Goal: Task Accomplishment & Management: Use online tool/utility

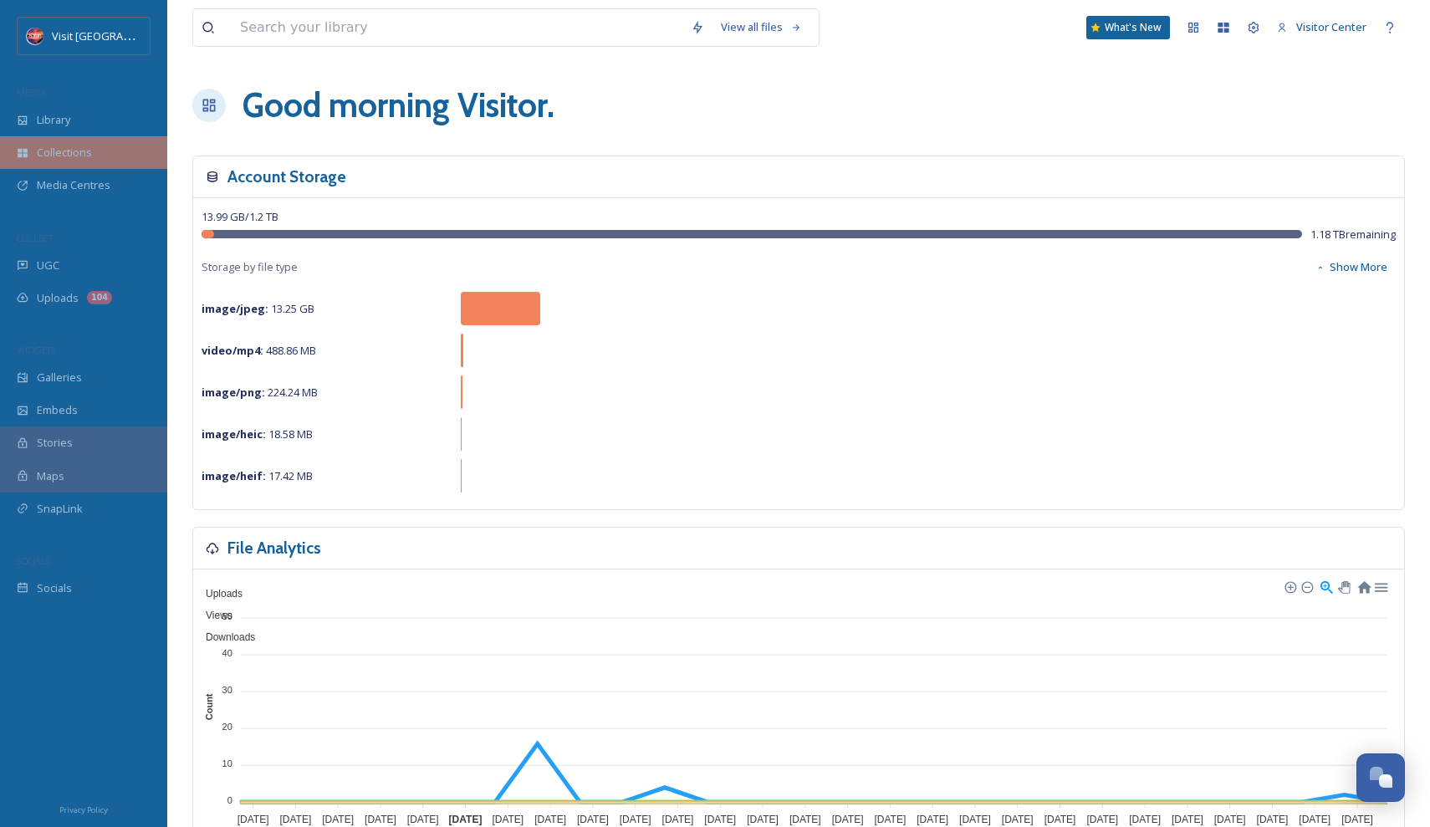
click at [111, 162] on div "Collections" at bounding box center [83, 152] width 167 height 33
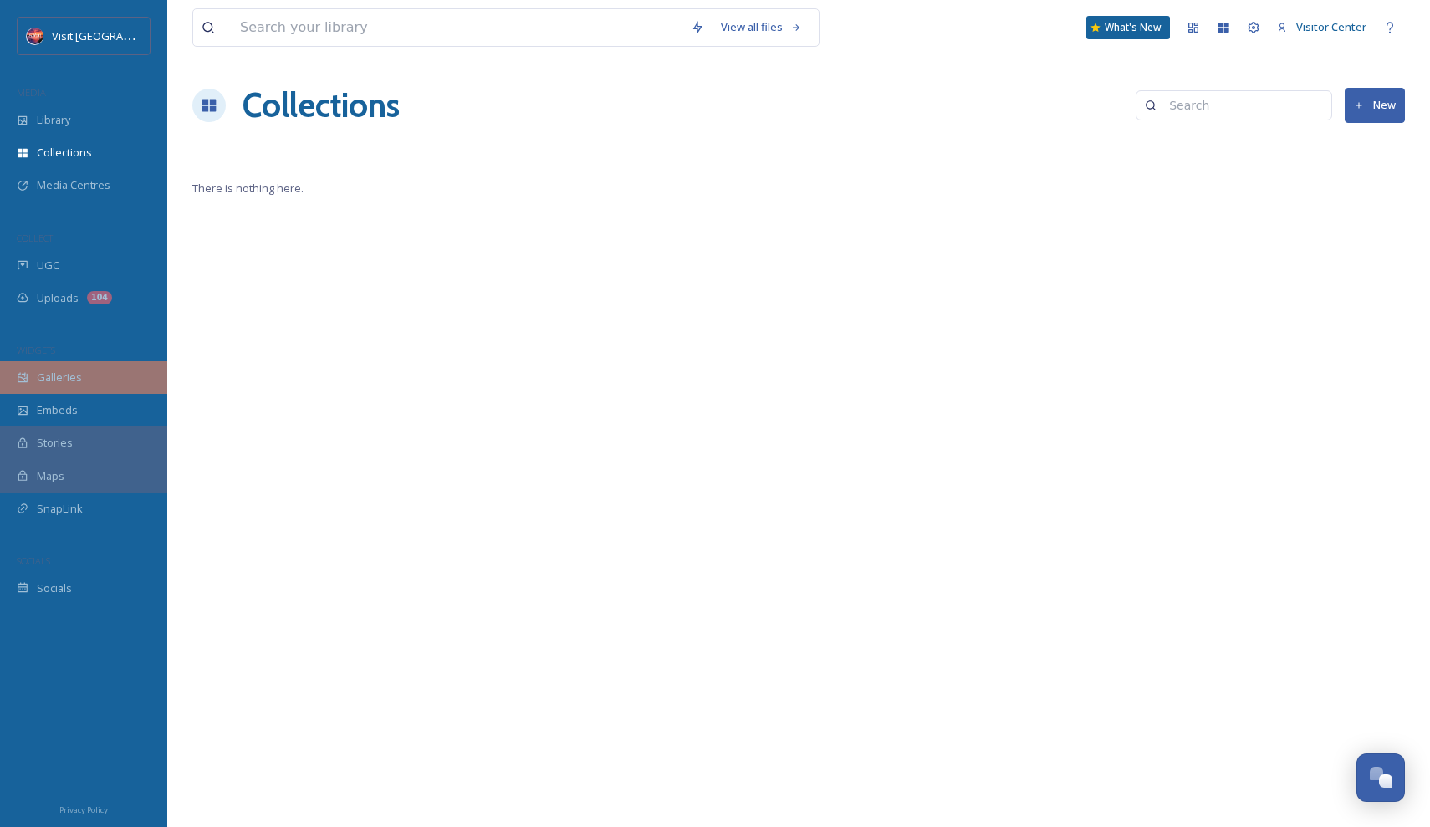
click at [81, 369] on div "Galleries" at bounding box center [83, 377] width 167 height 33
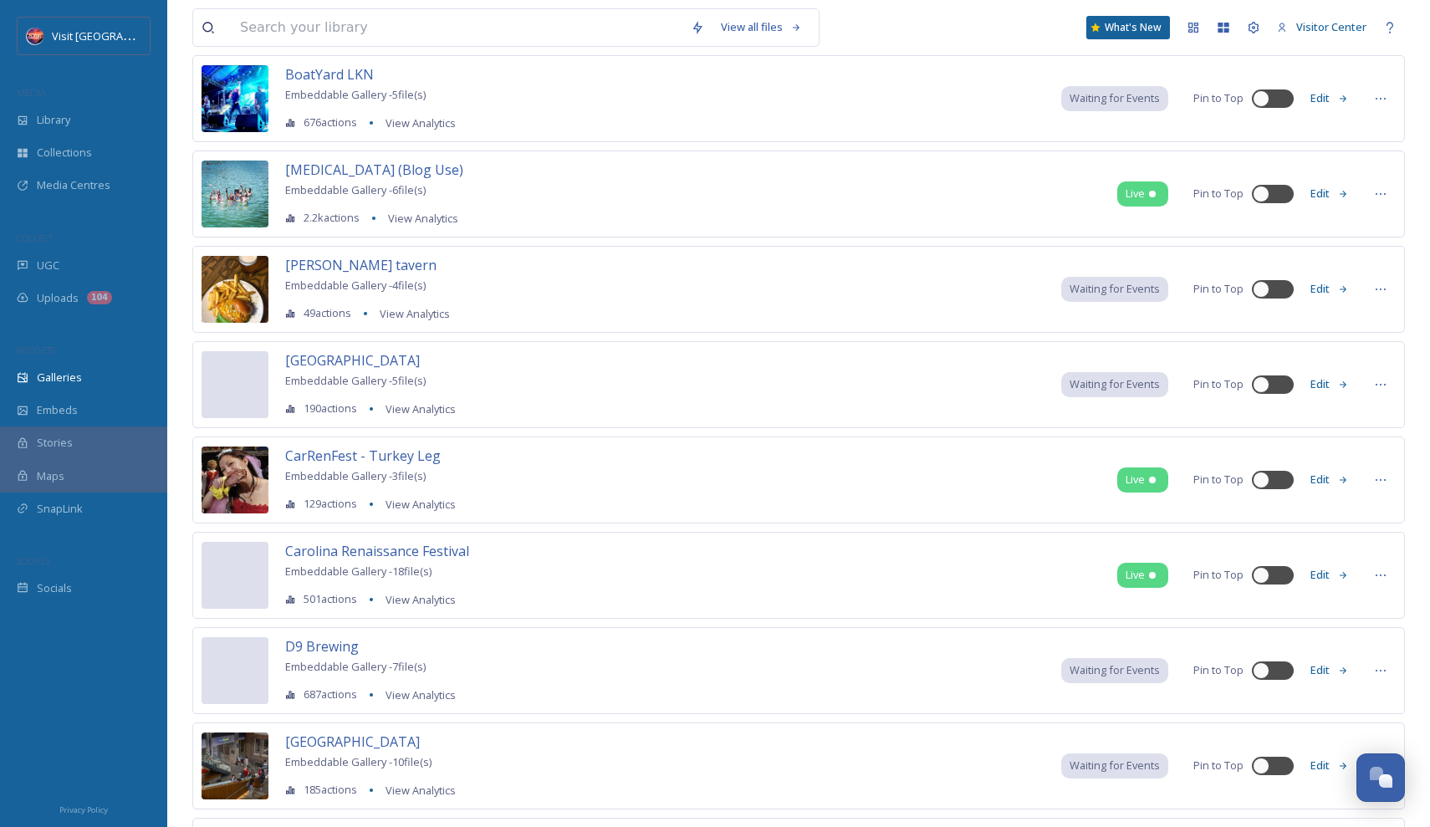
scroll to position [1262, 0]
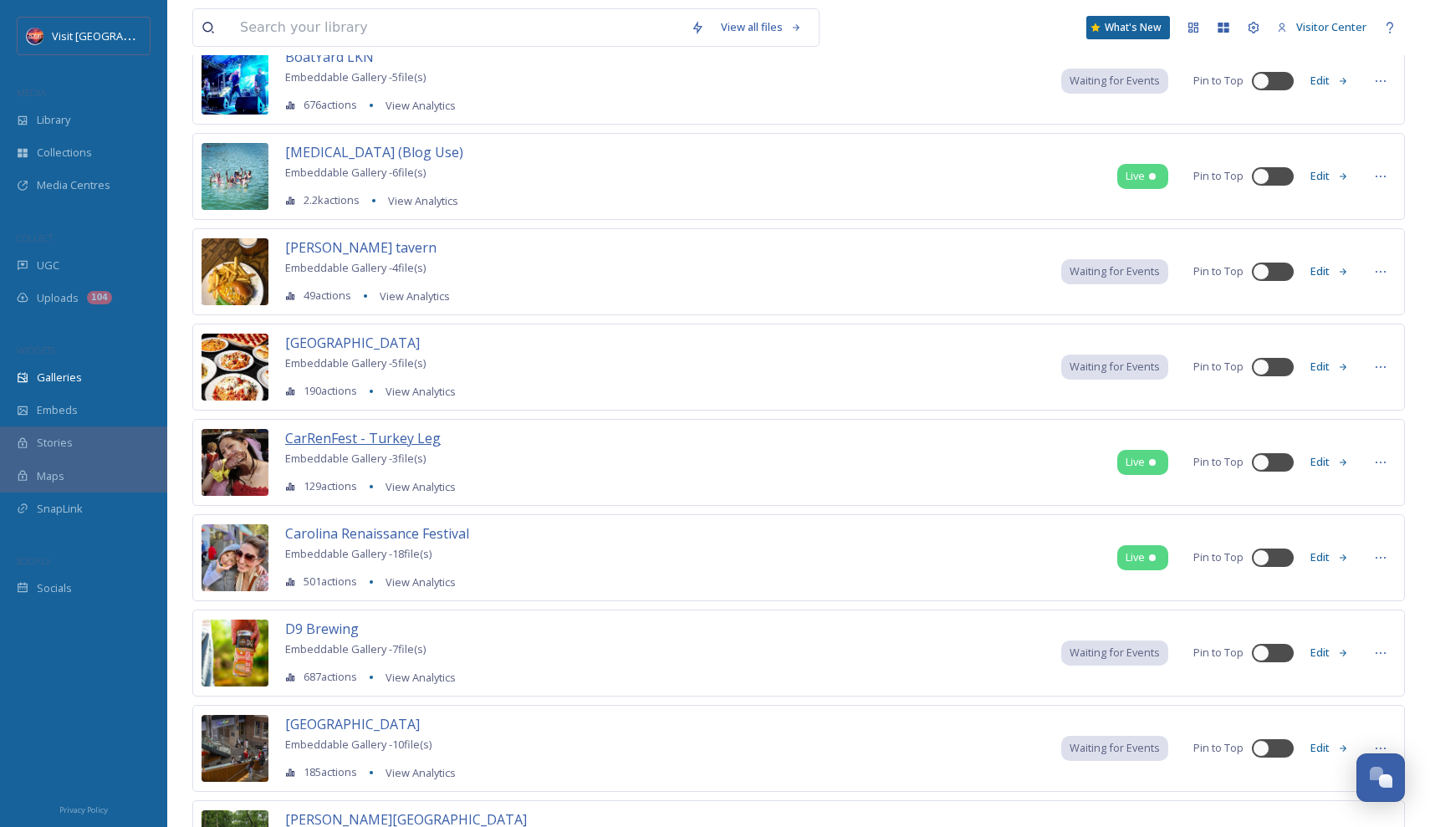
click at [385, 437] on span "CarRenFest - Turkey Leg" at bounding box center [363, 438] width 156 height 18
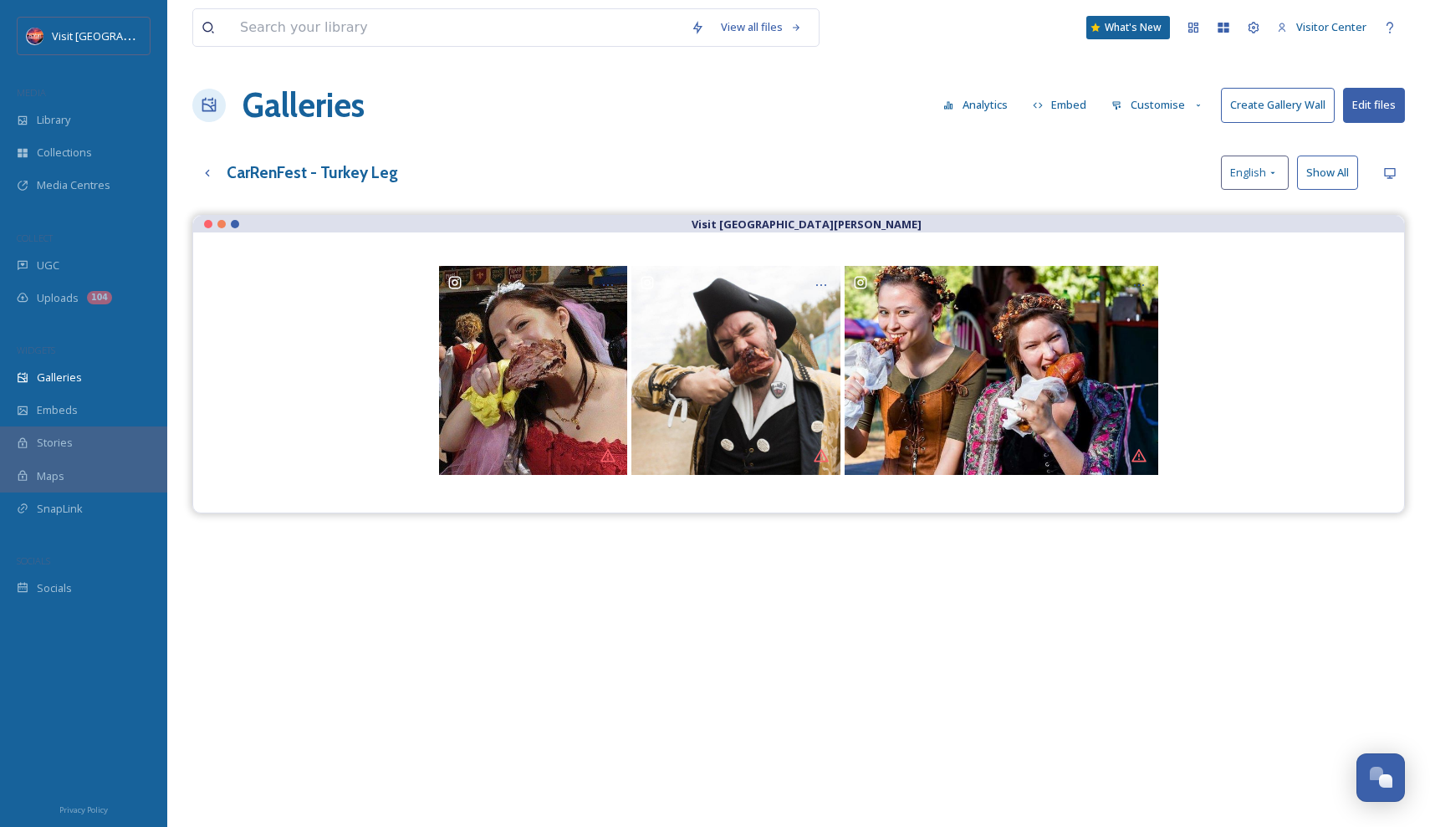
click at [1178, 111] on button "Customise" at bounding box center [1158, 105] width 110 height 33
click at [1170, 150] on div "Layout" at bounding box center [1162, 143] width 116 height 33
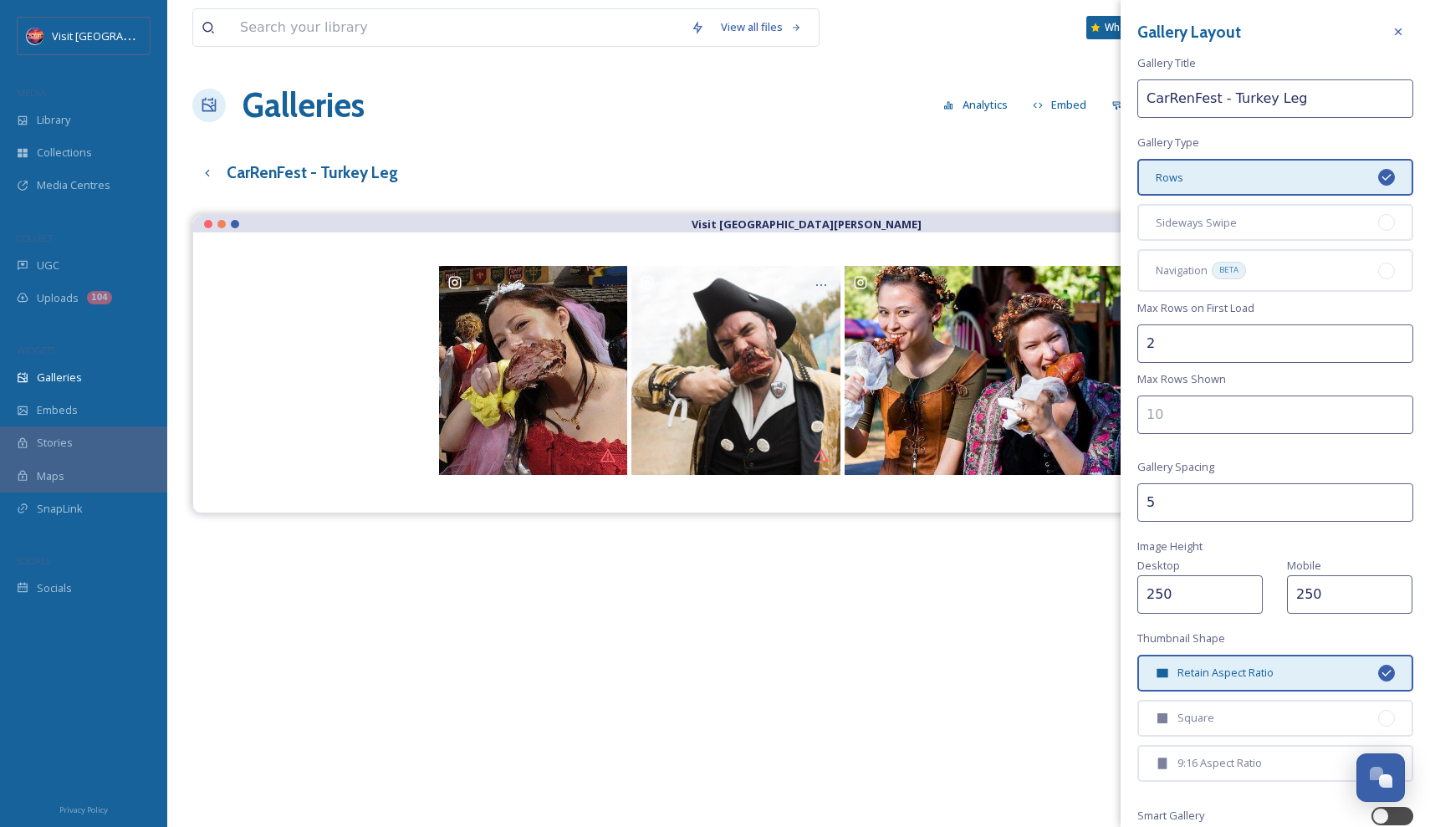
click at [1238, 354] on input "2" at bounding box center [1275, 344] width 276 height 38
click at [1397, 339] on input "3" at bounding box center [1275, 344] width 276 height 38
click at [1397, 341] on input "4" at bounding box center [1275, 344] width 276 height 38
click at [1397, 341] on input "5" at bounding box center [1275, 344] width 276 height 38
click at [1397, 348] on input "4" at bounding box center [1275, 344] width 276 height 38
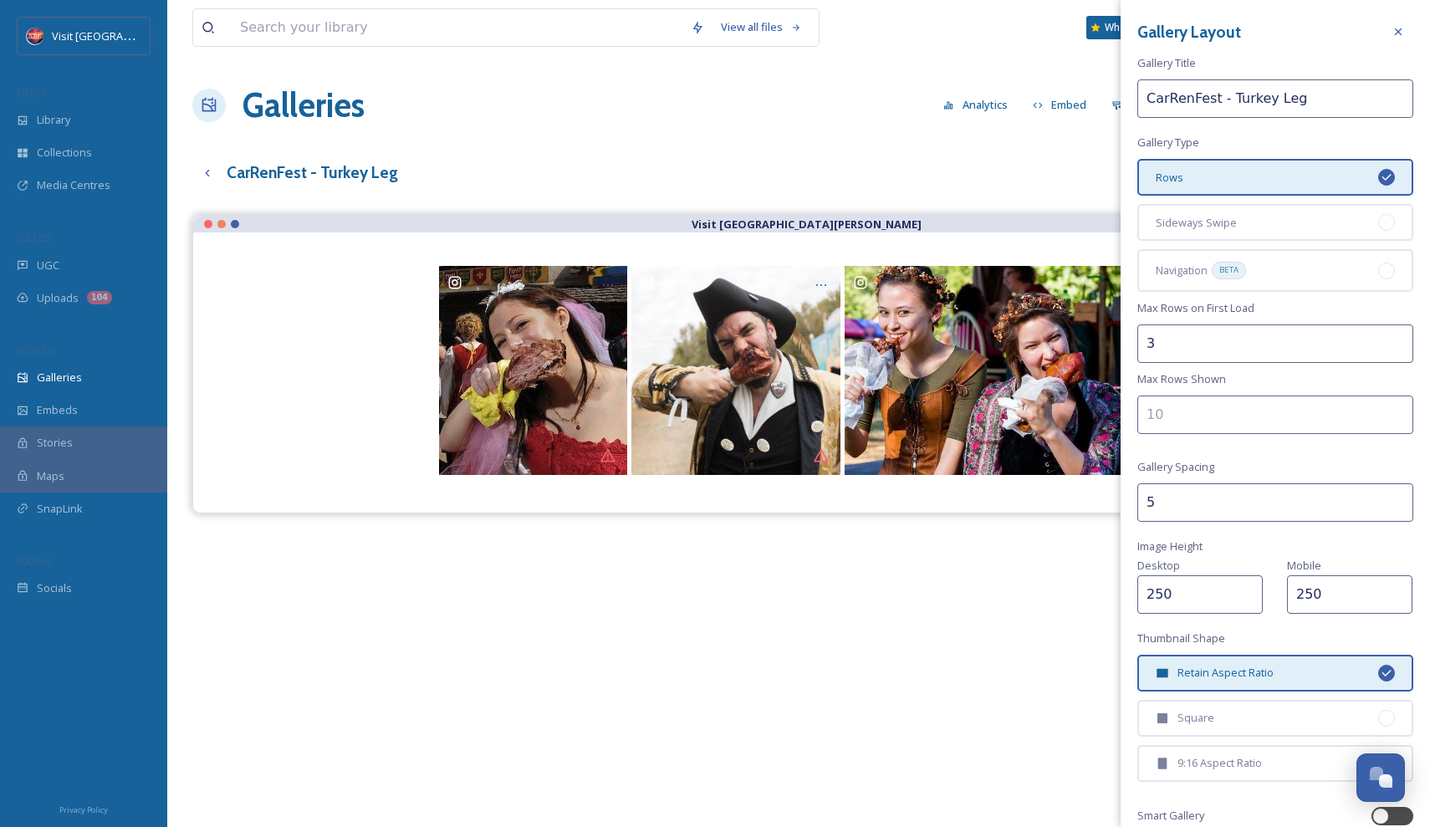
click at [1397, 348] on input "3" at bounding box center [1275, 344] width 276 height 38
click at [1397, 348] on input "2" at bounding box center [1275, 344] width 276 height 38
type input "1"
click at [1397, 348] on input "1" at bounding box center [1275, 344] width 276 height 38
click at [1397, 28] on icon at bounding box center [1398, 31] width 13 height 13
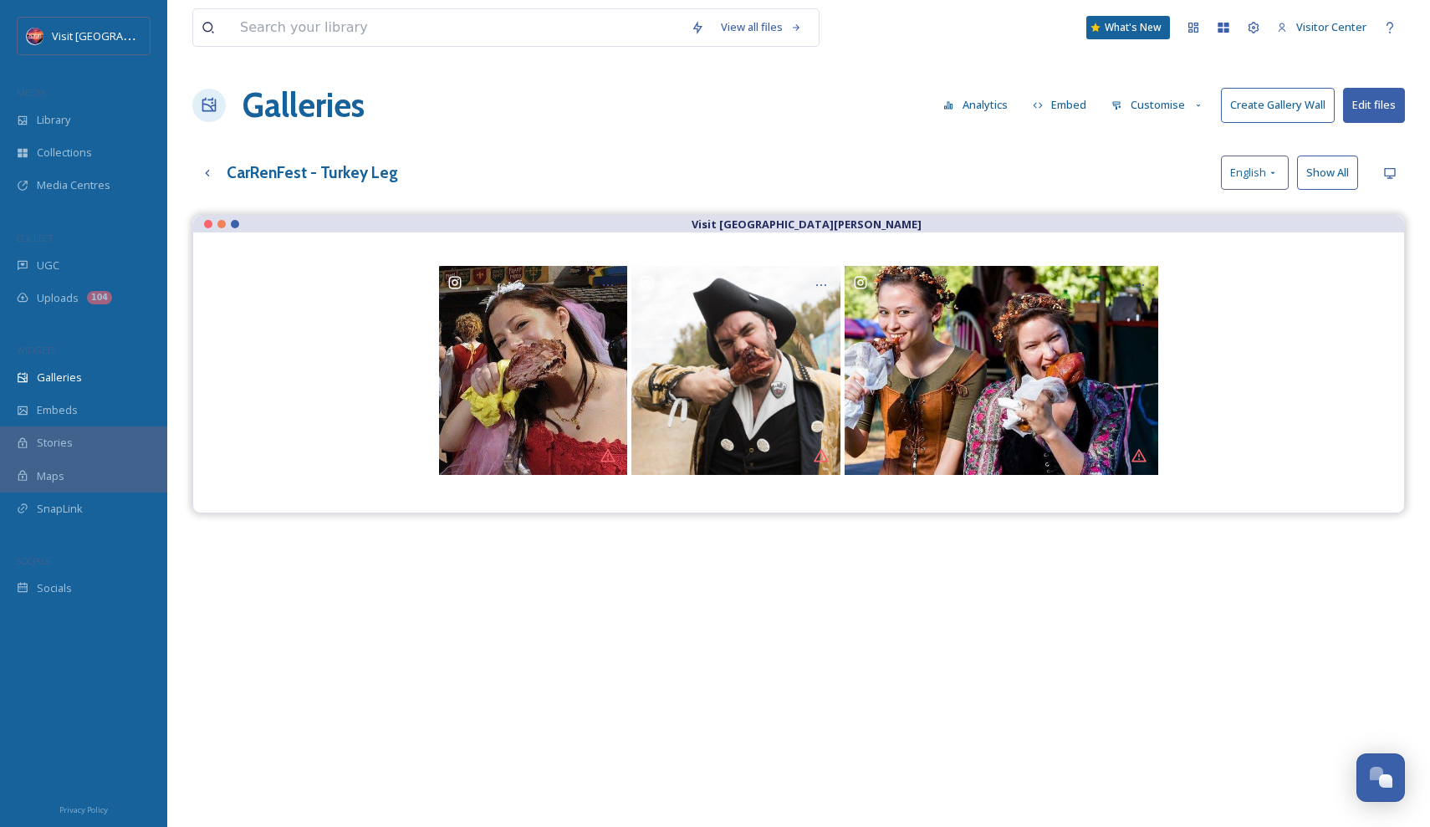
click at [1367, 110] on button "Edit files" at bounding box center [1374, 105] width 62 height 34
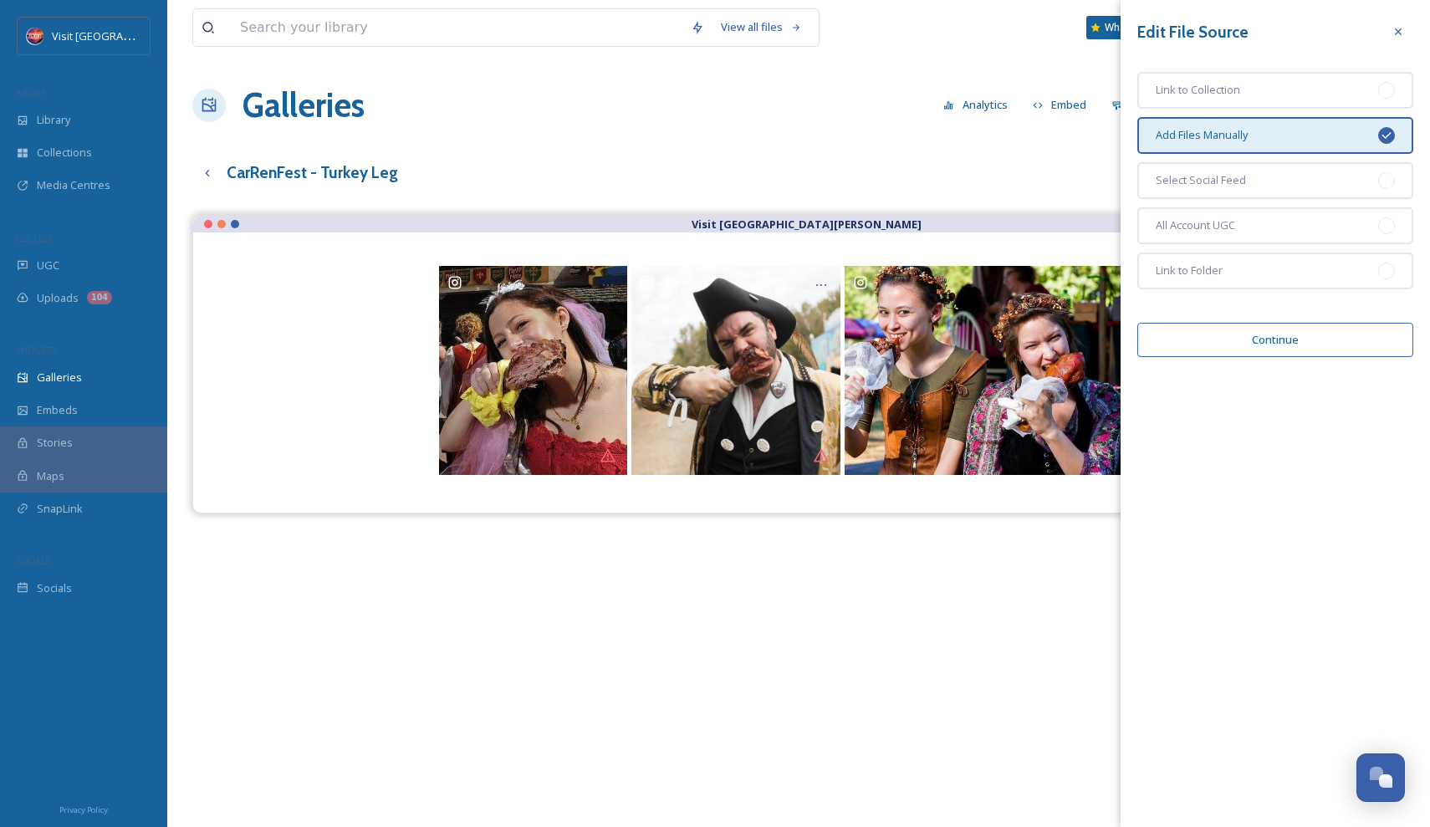
click at [1003, 193] on div "View all files What's New Visitor Center Galleries Analytics Embed Customise Cr…" at bounding box center [798, 533] width 1263 height 1067
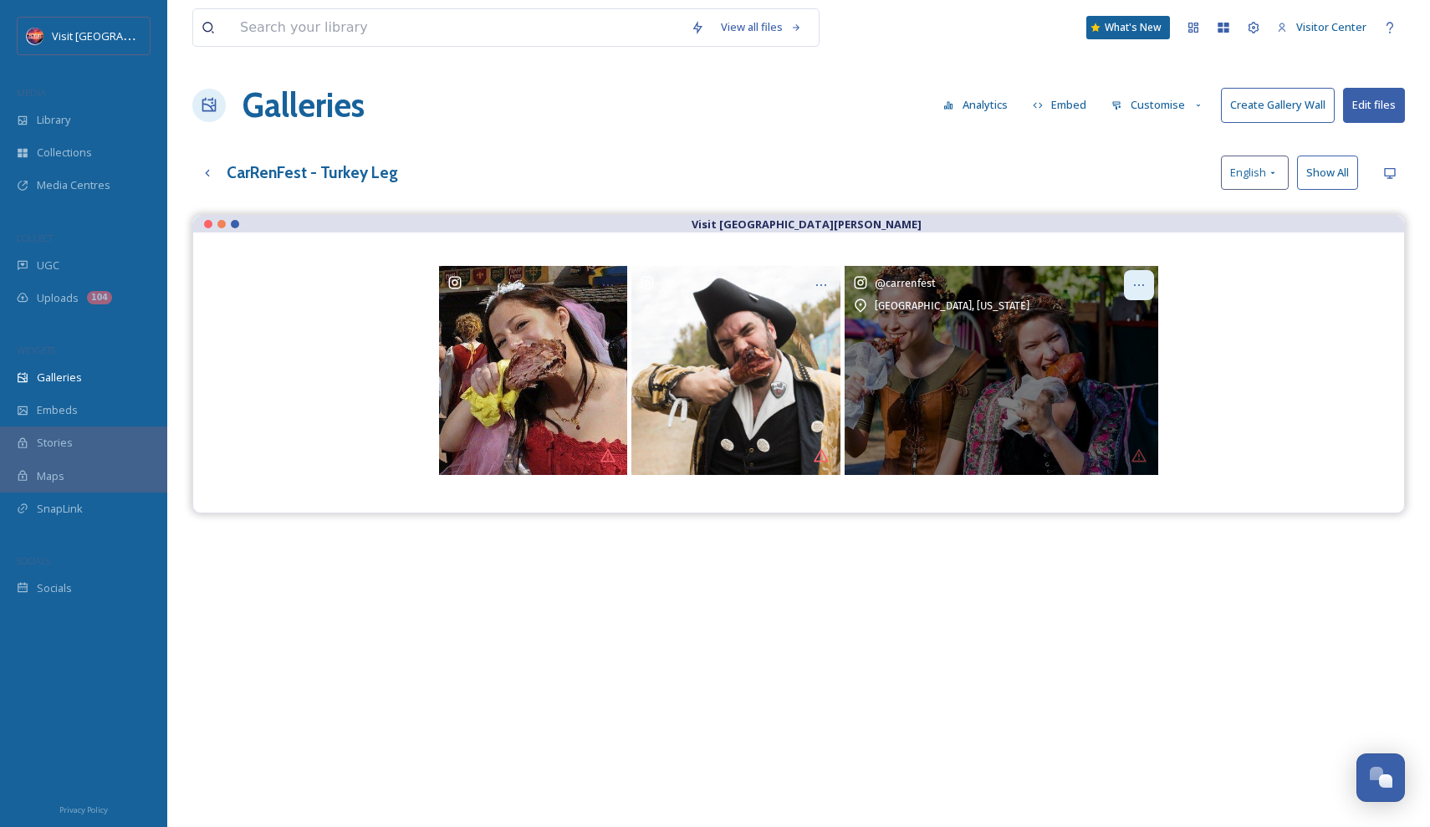
click at [1132, 286] on div at bounding box center [1139, 285] width 30 height 30
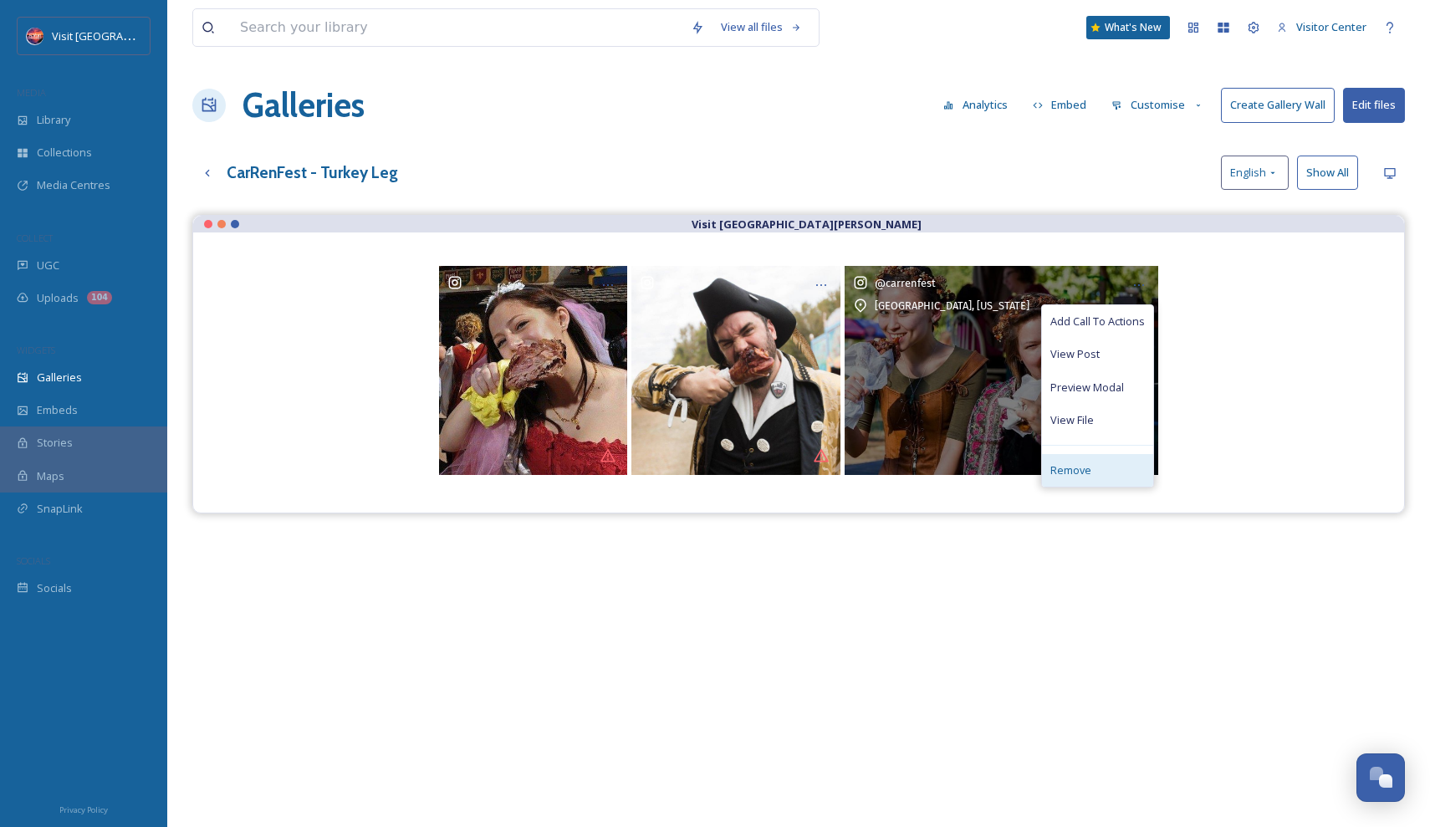
click at [1066, 464] on span "Remove" at bounding box center [1070, 471] width 41 height 16
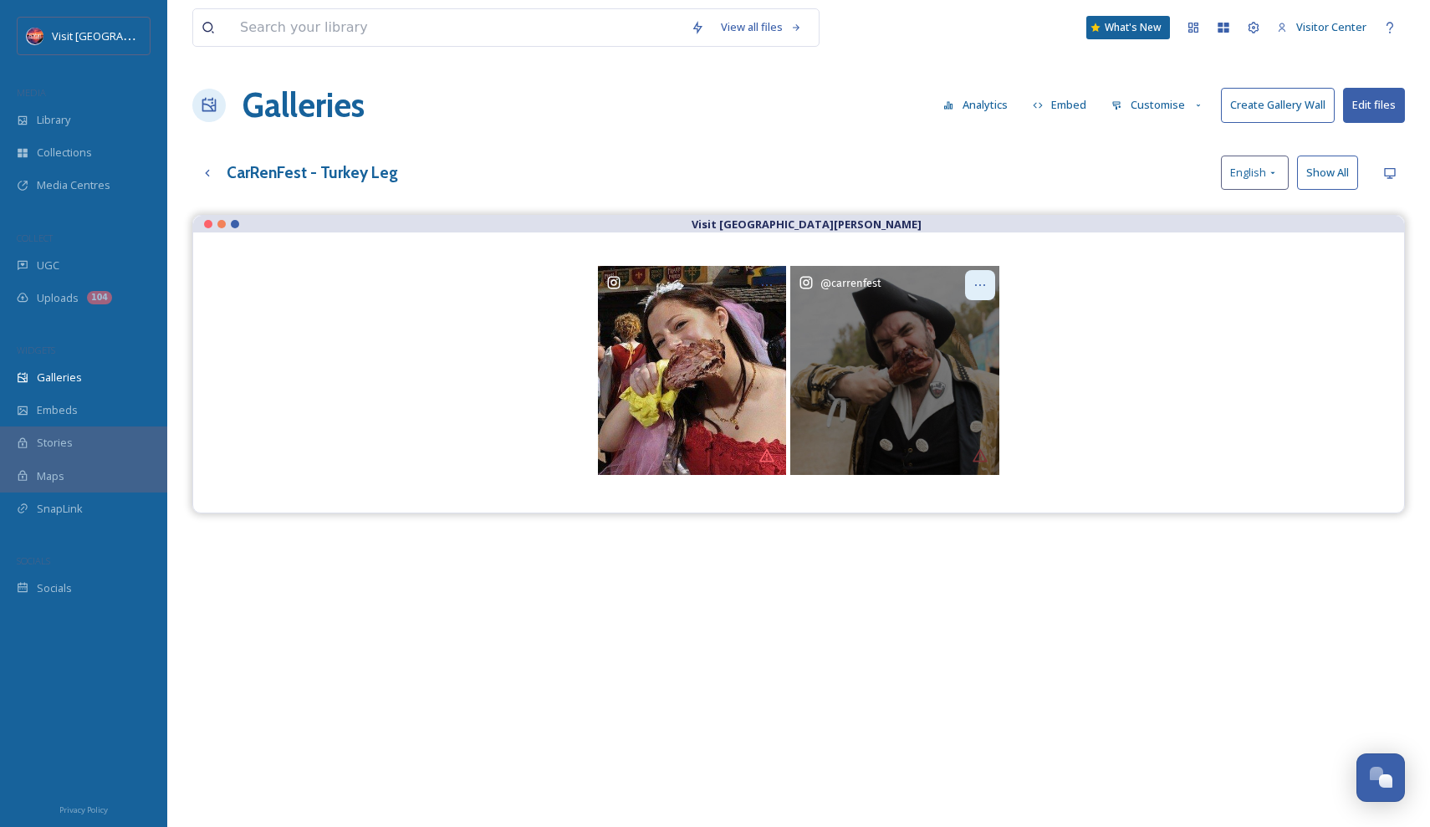
click at [982, 280] on icon at bounding box center [980, 285] width 13 height 13
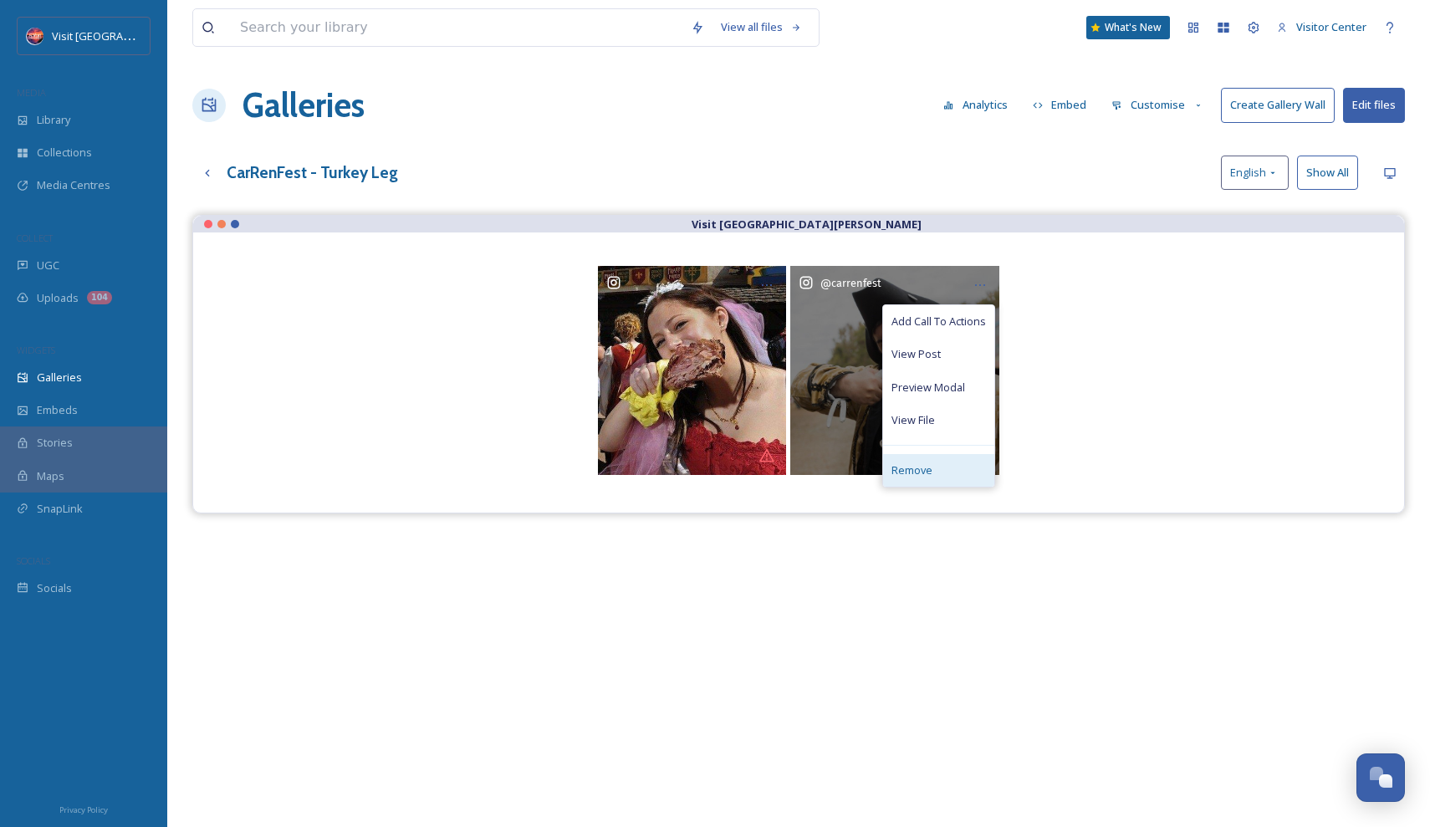
click at [925, 463] on span "Remove" at bounding box center [912, 471] width 41 height 16
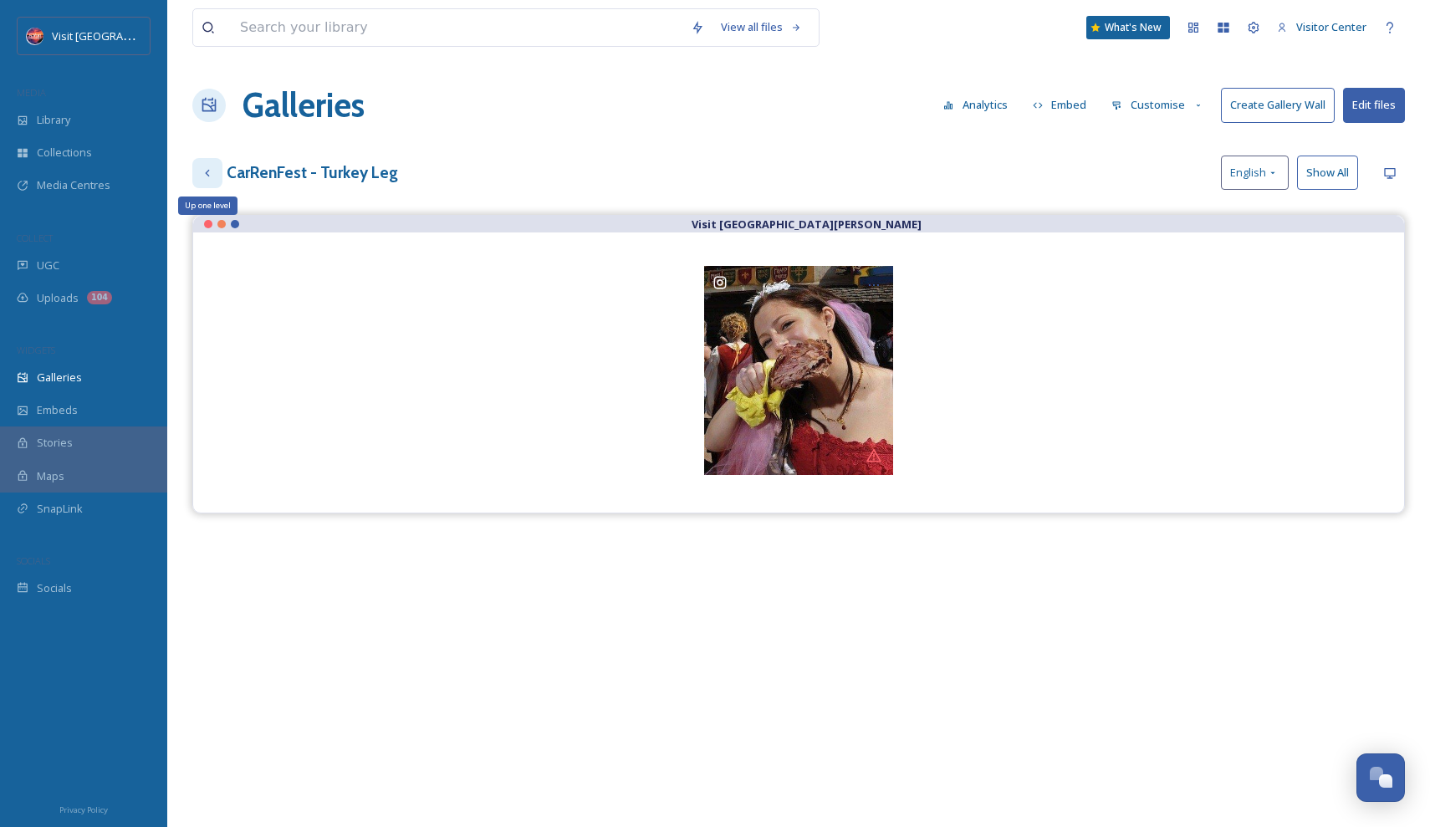
click at [212, 175] on icon at bounding box center [207, 172] width 13 height 13
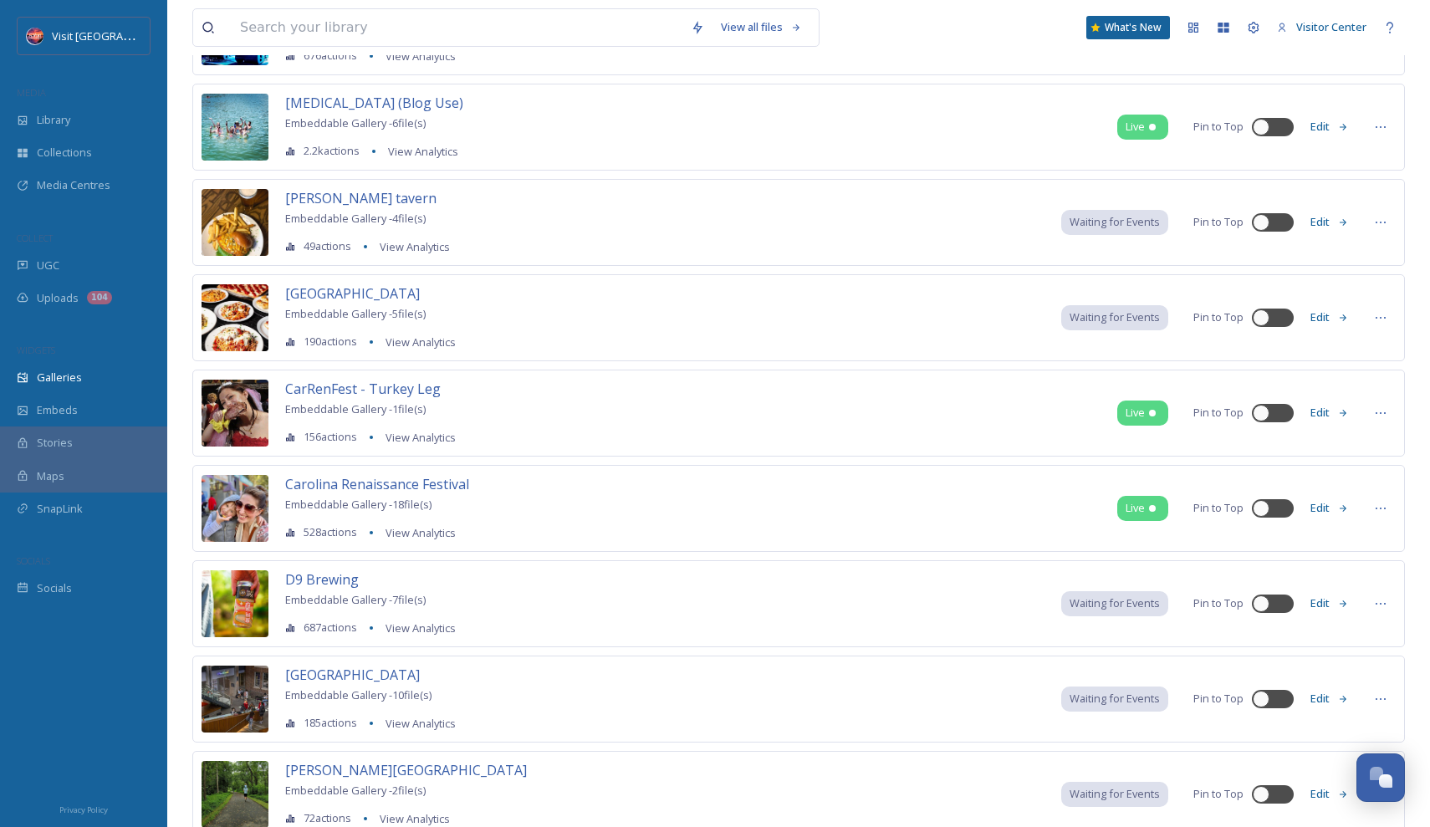
scroll to position [1313, 0]
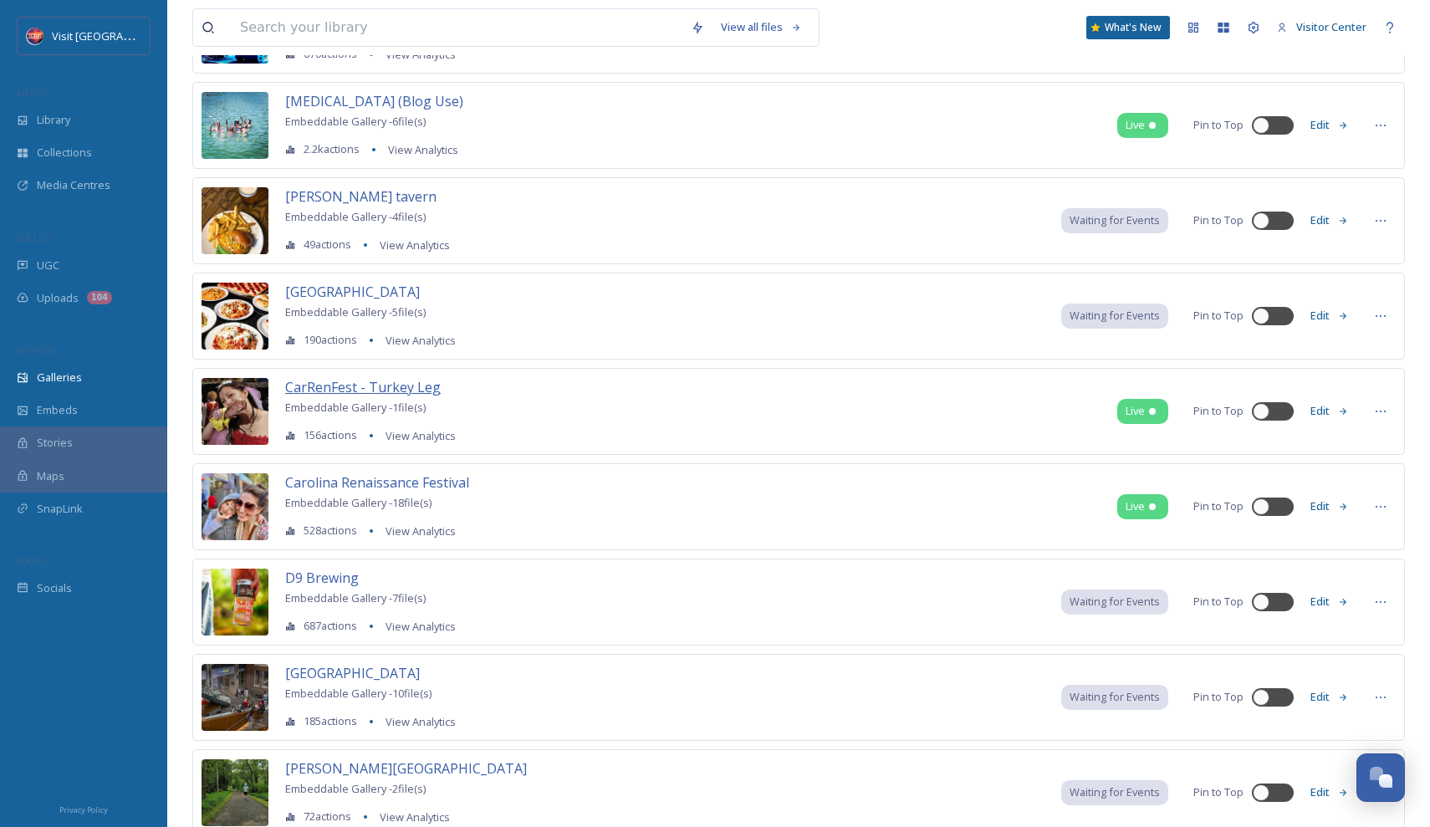
click at [373, 386] on span "CarRenFest - Turkey Leg" at bounding box center [363, 387] width 156 height 18
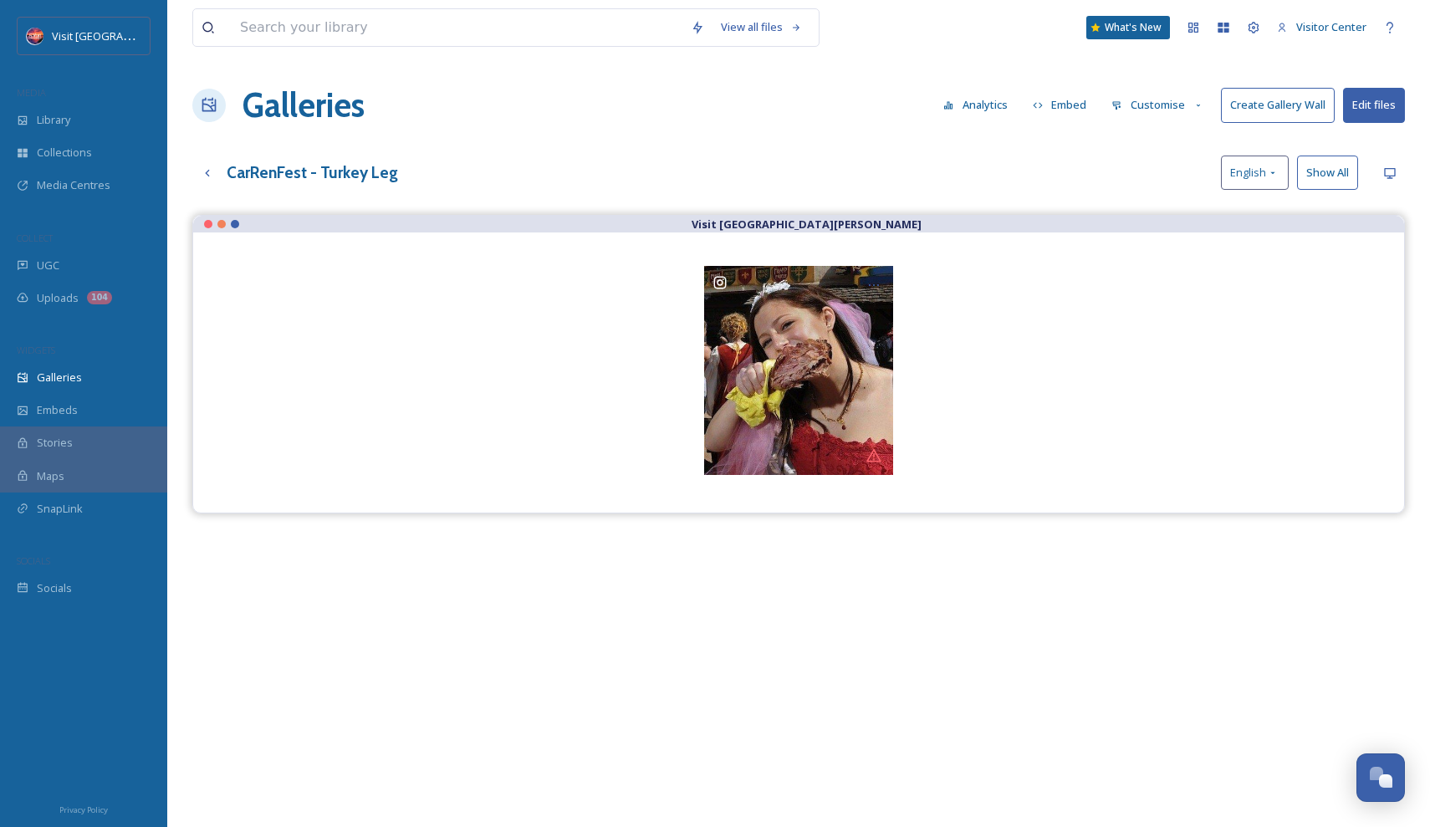
click at [1190, 103] on button "Customise" at bounding box center [1158, 105] width 110 height 33
click at [1163, 142] on div "Layout" at bounding box center [1162, 143] width 116 height 33
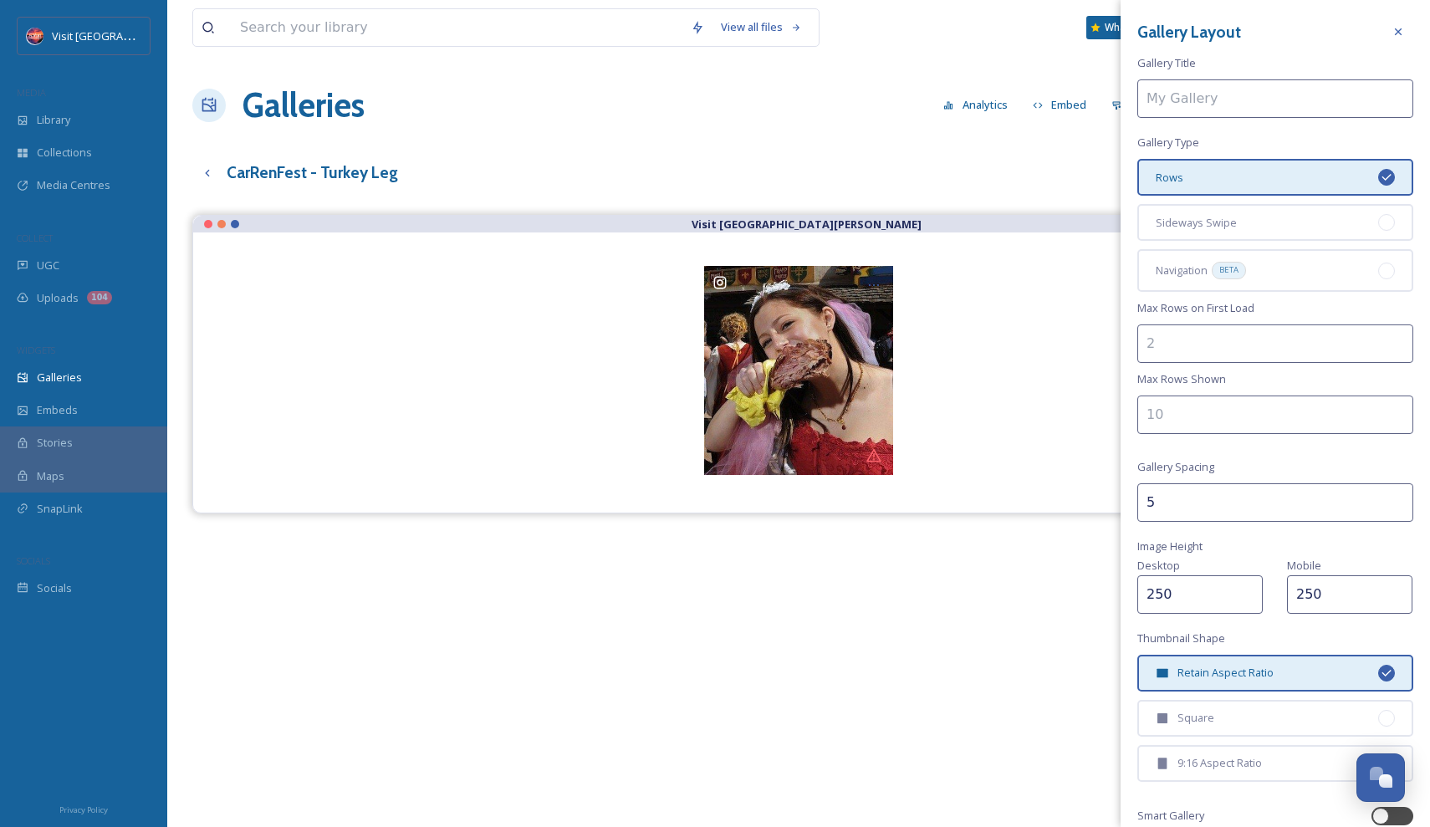
type input "CarRenFest - Turkey Leg"
type input "2"
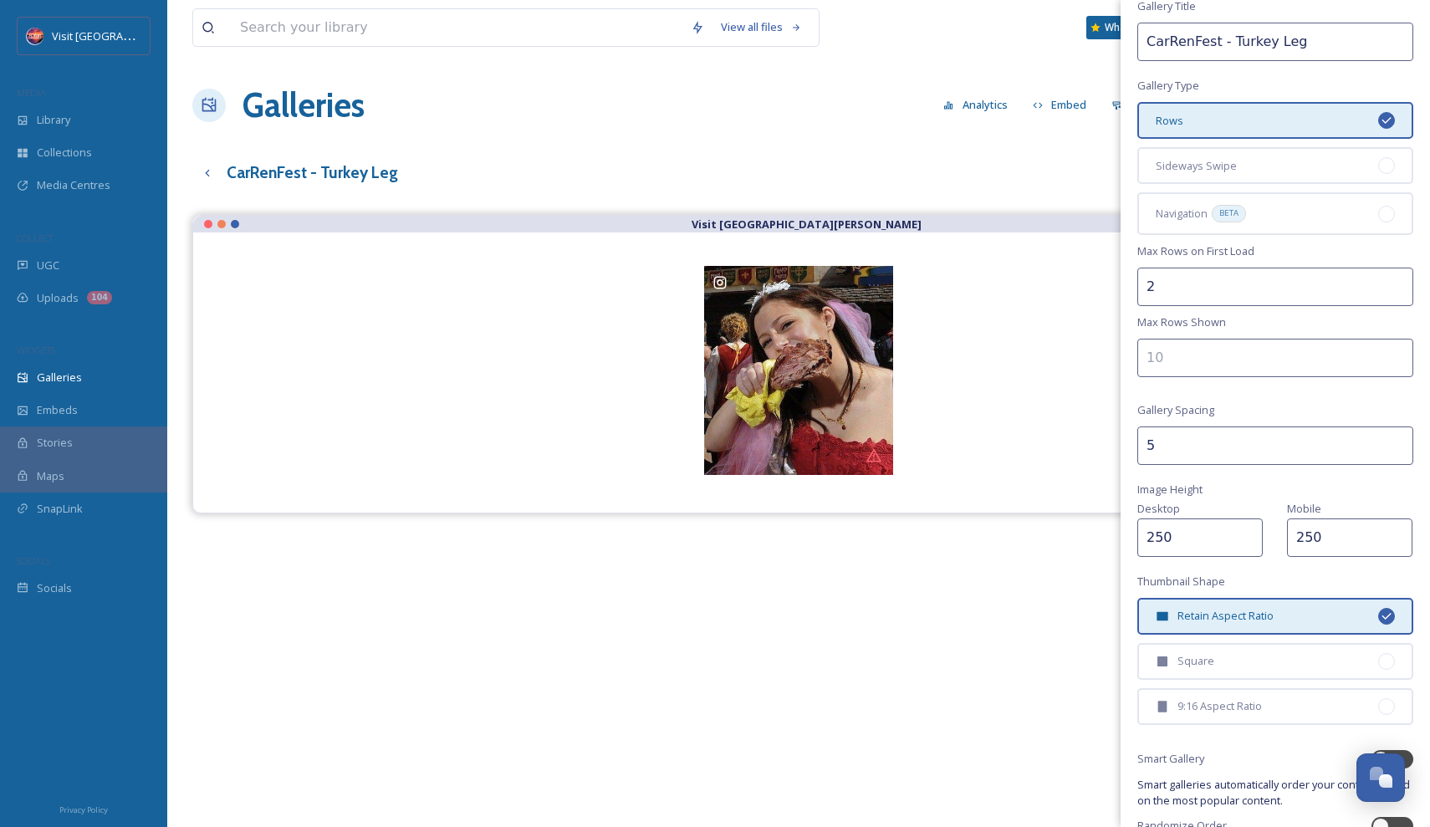
drag, startPoint x: 1253, startPoint y: 514, endPoint x: 1158, endPoint y: 514, distance: 95.3
click at [1158, 514] on div "Desktop 250" at bounding box center [1203, 527] width 133 height 59
type input "300"
click at [1069, 586] on div "Visit [GEOGRAPHIC_DATA][PERSON_NAME]" at bounding box center [798, 628] width 1213 height 827
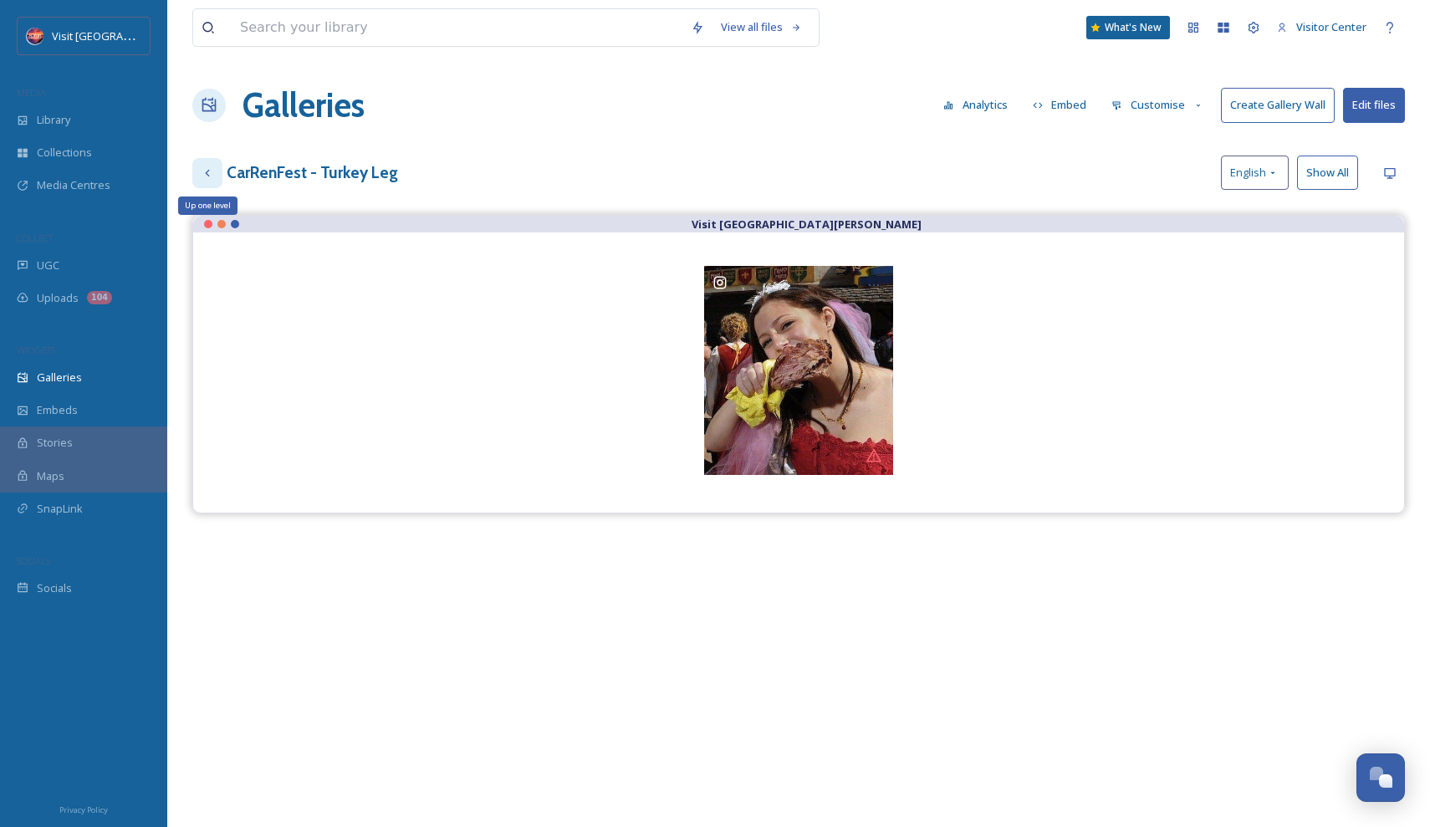
click at [202, 175] on icon at bounding box center [207, 172] width 13 height 13
